Goal: Task Accomplishment & Management: Manage account settings

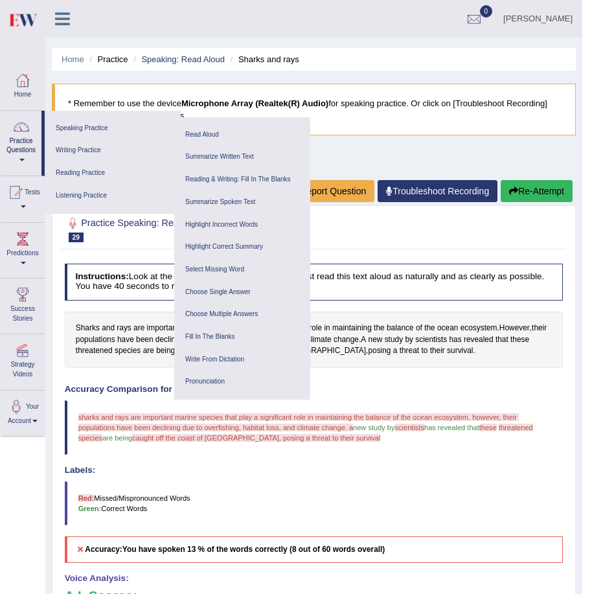
click at [359, 153] on div "Home Practice Speaking: Read Aloud Sharks and rays * Remember to use the device…" at bounding box center [313, 400] width 537 height 800
click at [367, 240] on h2 "Practice Speaking: Read Aloud 29 Sharks and rays" at bounding box center [219, 228] width 309 height 27
click at [353, 383] on div "Instructions: Look at the text below. In 40 seconds, you must read this text al…" at bounding box center [314, 518] width 504 height 521
click at [565, 15] on link "prakashkumar" at bounding box center [538, 17] width 89 height 34
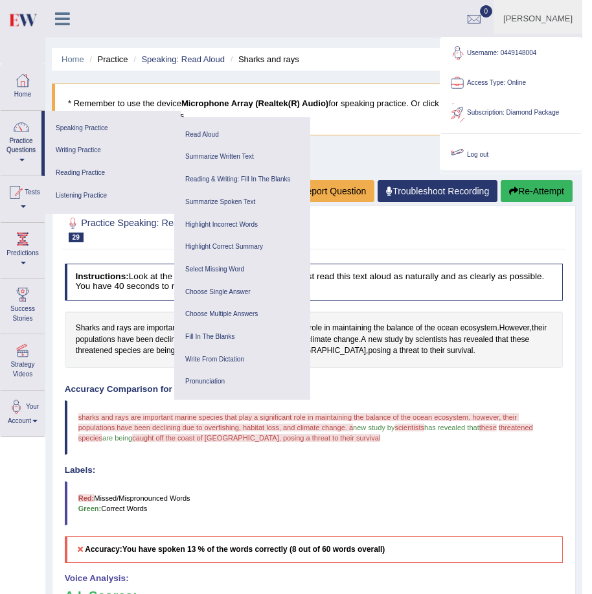
click at [477, 152] on link "Log out" at bounding box center [511, 155] width 140 height 30
